Goal: Navigation & Orientation: Go to known website

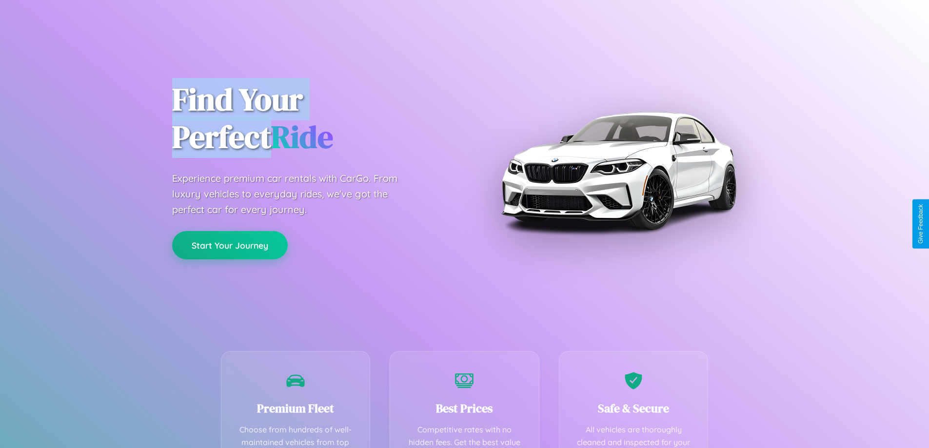
click at [230, 245] on button "Start Your Journey" at bounding box center [230, 245] width 116 height 28
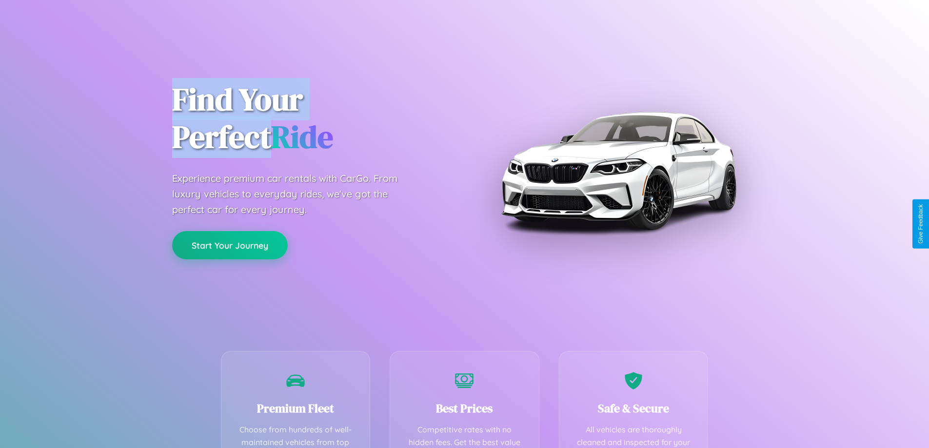
click at [230, 245] on button "Start Your Journey" at bounding box center [230, 245] width 116 height 28
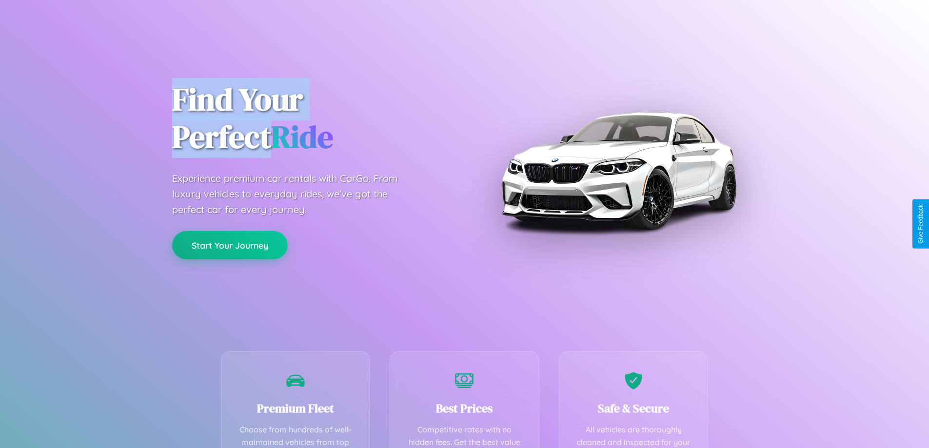
click at [230, 245] on button "Start Your Journey" at bounding box center [230, 245] width 116 height 28
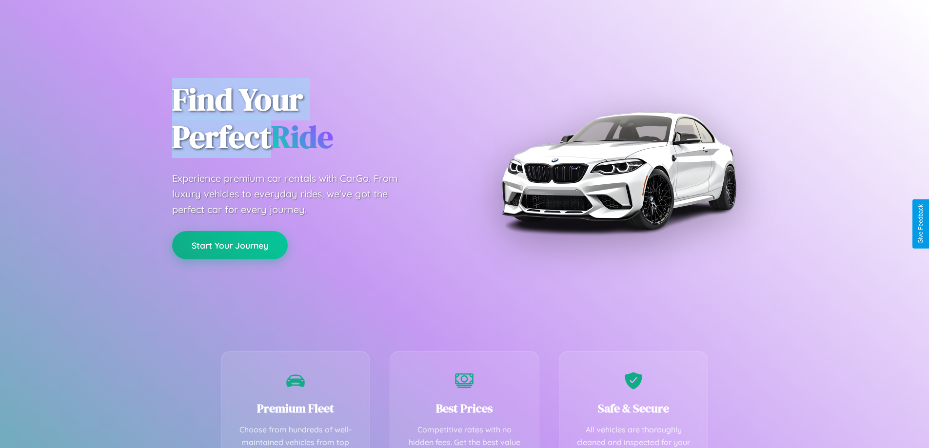
click at [230, 245] on button "Start Your Journey" at bounding box center [230, 245] width 116 height 28
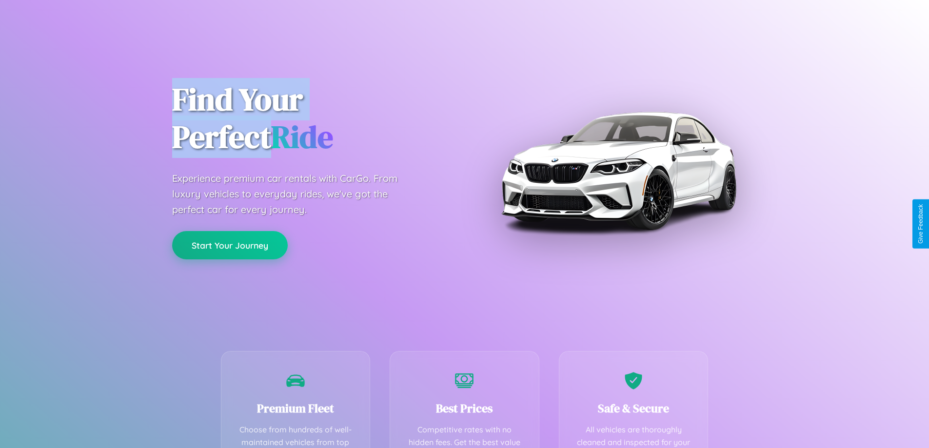
click at [230, 245] on button "Start Your Journey" at bounding box center [230, 245] width 116 height 28
